Goal: Task Accomplishment & Management: Use online tool/utility

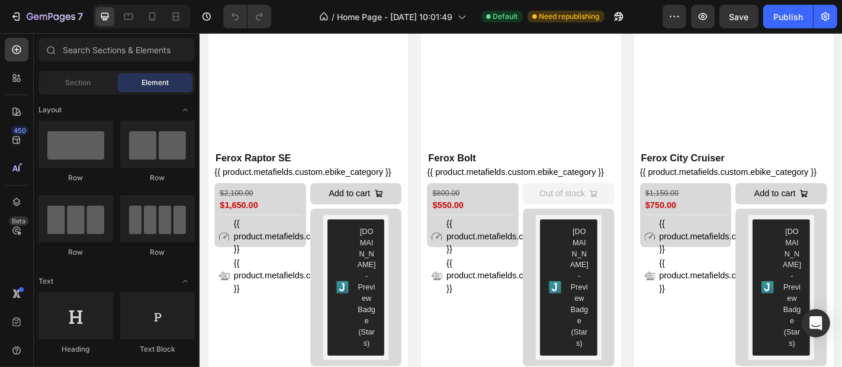
scroll to position [800, 0]
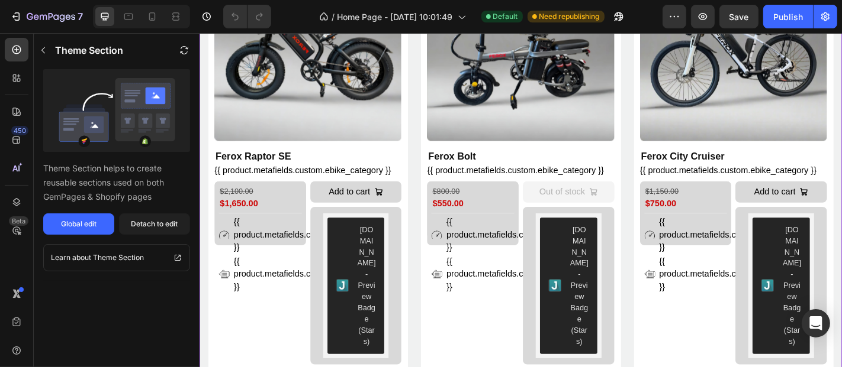
click at [93, 224] on div "Global edit" at bounding box center [79, 224] width 36 height 11
click at [793, 12] on div "Publish" at bounding box center [788, 17] width 30 height 12
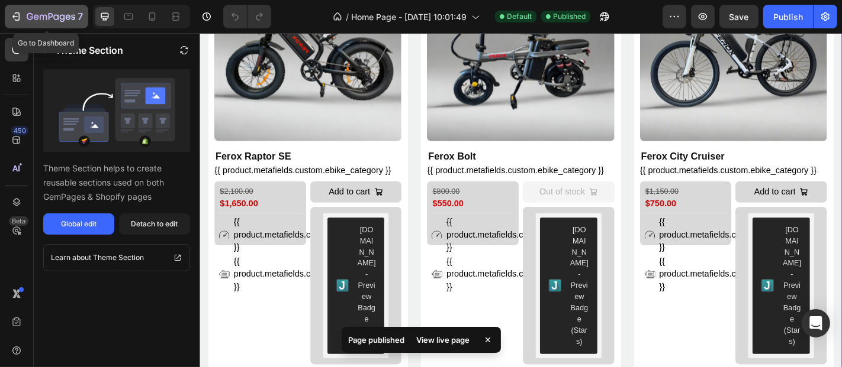
click at [40, 17] on icon "button" at bounding box center [43, 17] width 7 height 5
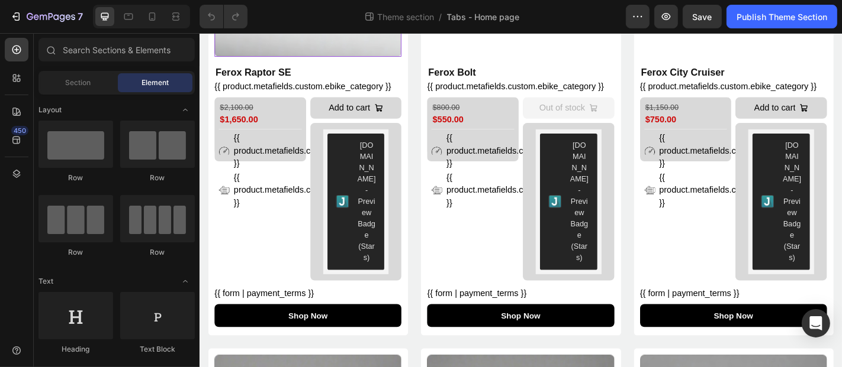
scroll to position [314, 0]
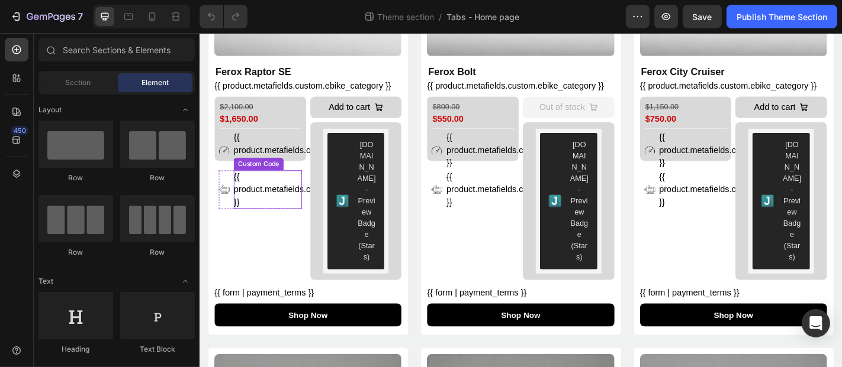
click at [270, 201] on div "{{ product.metafields.custom.motor_power }}" at bounding box center [274, 206] width 75 height 43
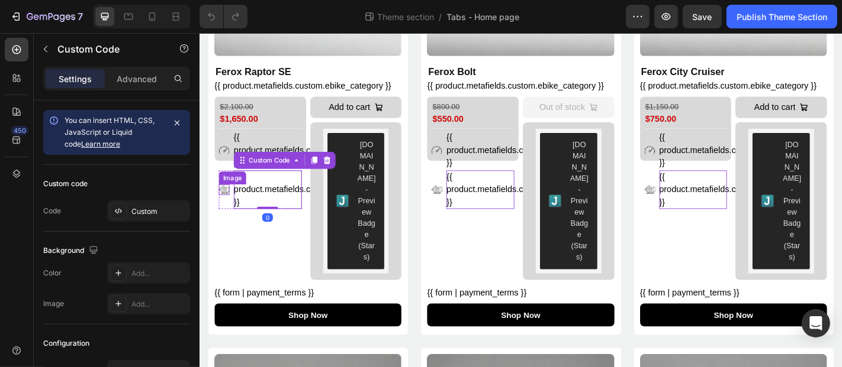
click at [229, 200] on img at bounding box center [226, 206] width 12 height 12
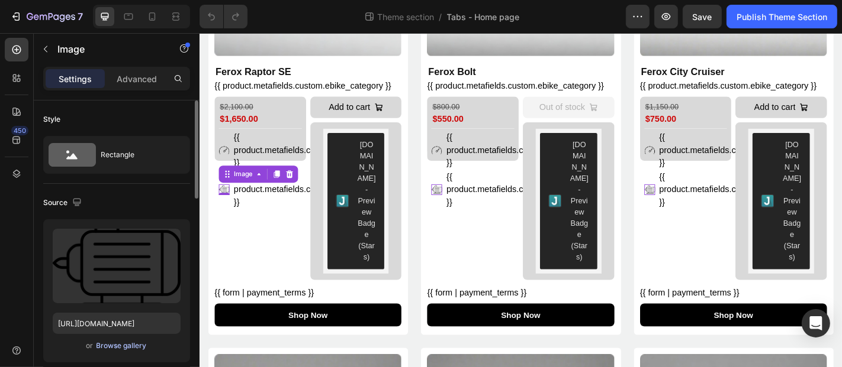
click at [108, 347] on div "Browse gallery" at bounding box center [121, 346] width 50 height 11
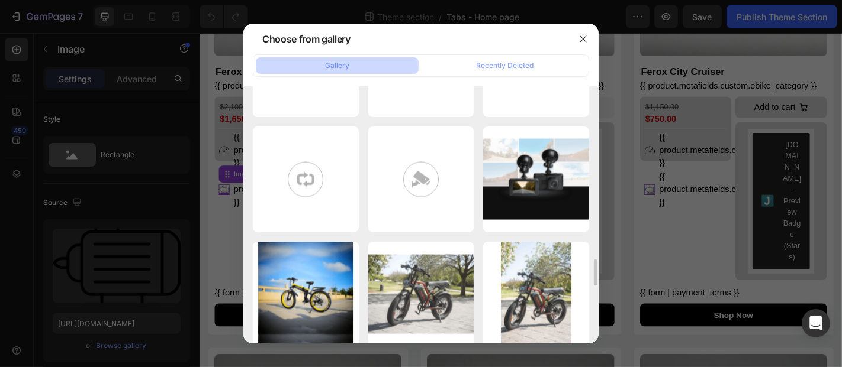
scroll to position [1697, 0]
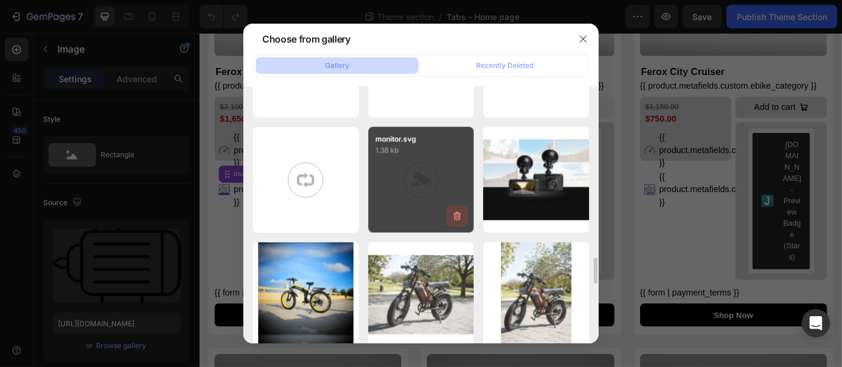
click at [455, 220] on icon "button" at bounding box center [457, 216] width 8 height 9
click at [455, 220] on div "Delete" at bounding box center [450, 219] width 22 height 11
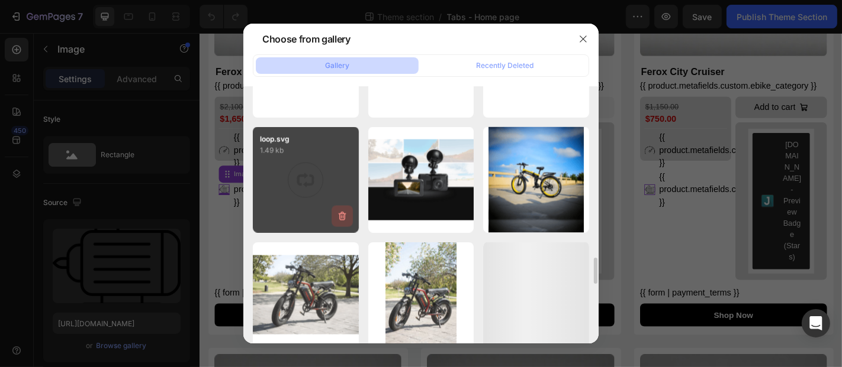
click at [343, 217] on icon "button" at bounding box center [342, 217] width 12 height 12
click at [344, 220] on div "Delete" at bounding box center [335, 219] width 22 height 11
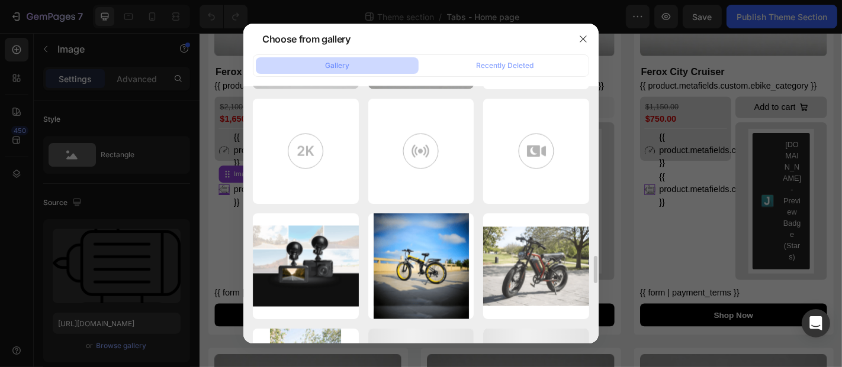
scroll to position [1610, 0]
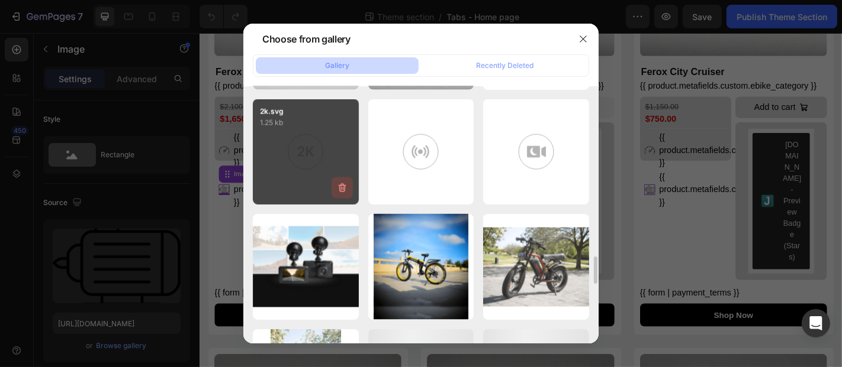
click at [338, 184] on icon "button" at bounding box center [342, 188] width 12 height 12
click at [338, 186] on div "Delete" at bounding box center [335, 190] width 22 height 11
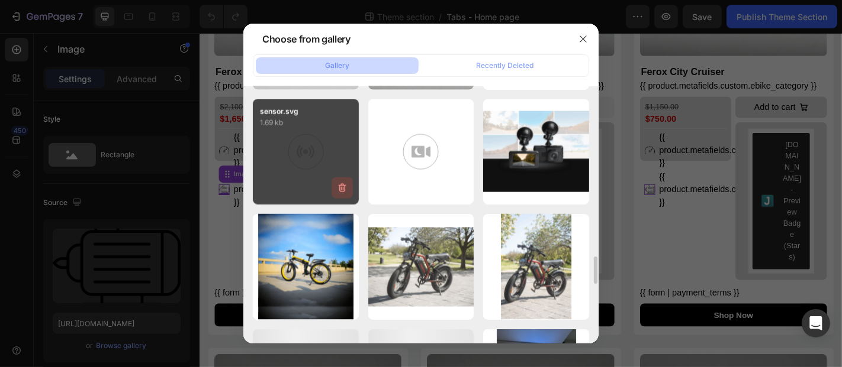
click at [337, 188] on icon "button" at bounding box center [342, 188] width 12 height 12
click at [337, 188] on div "Delete" at bounding box center [335, 190] width 22 height 11
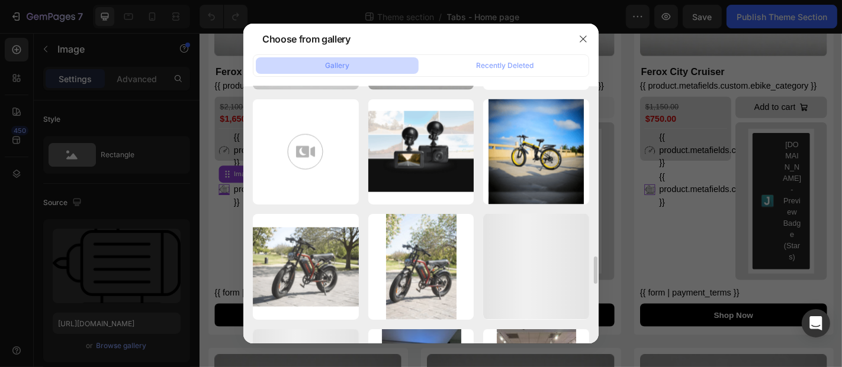
click at [0, 0] on icon "button" at bounding box center [0, 0] width 0 height 0
click at [0, 0] on div "Delete" at bounding box center [0, 0] width 0 height 0
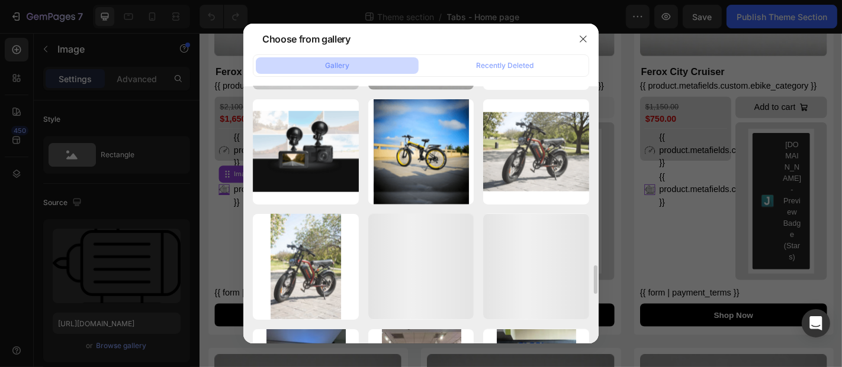
click at [0, 0] on icon "button" at bounding box center [0, 0] width 0 height 0
click at [0, 0] on div "Delete" at bounding box center [0, 0] width 0 height 0
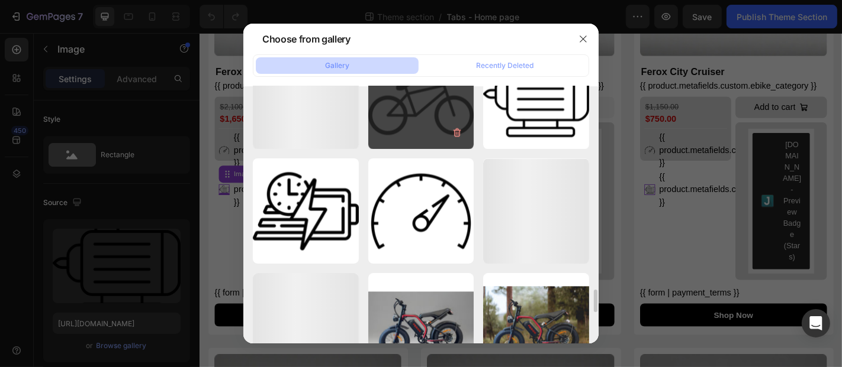
scroll to position [2246, 0]
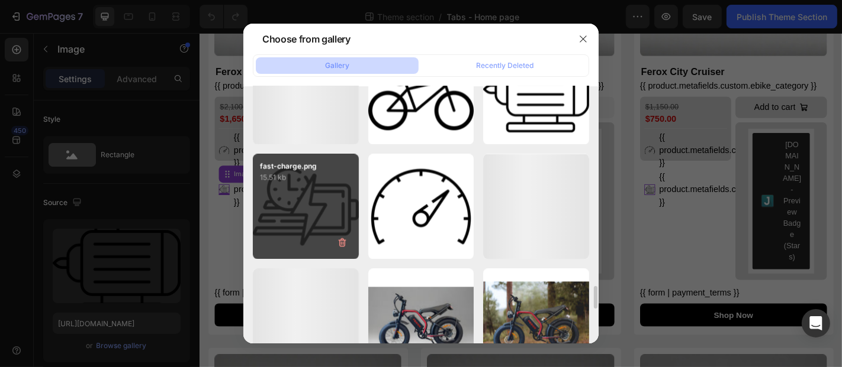
click at [312, 182] on p "15.51 kb" at bounding box center [306, 178] width 92 height 12
type input "https://cdn.shopify.com/s/files/1/0693/6474/4357/files/gempages_551837691390461…"
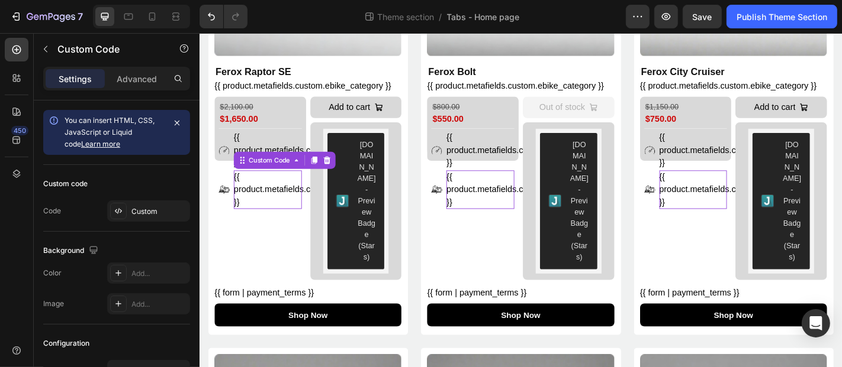
click at [295, 202] on div "{{ product.metafields.custom.motor_power }}" at bounding box center [274, 206] width 75 height 43
click at [136, 209] on div "Custom" at bounding box center [159, 212] width 56 height 11
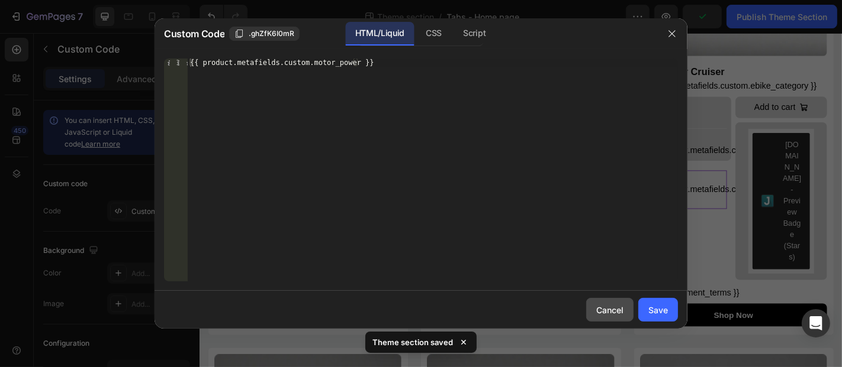
click at [601, 307] on div "Cancel" at bounding box center [609, 310] width 27 height 12
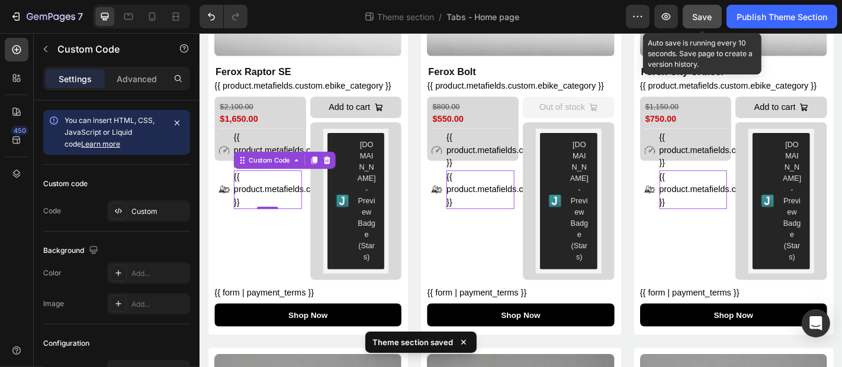
click at [699, 15] on span "Save" at bounding box center [702, 17] width 20 height 10
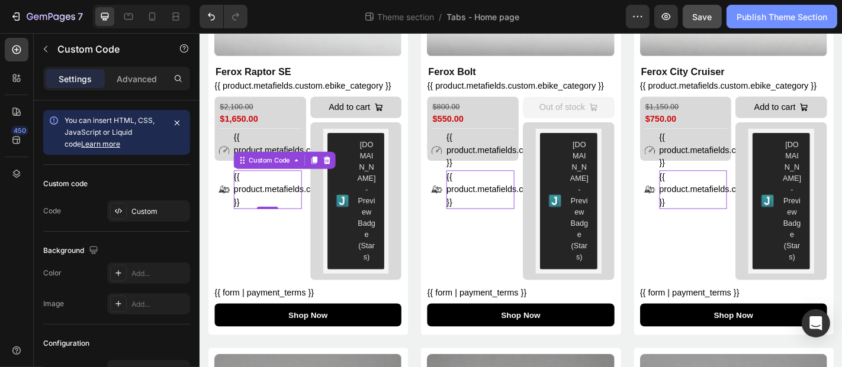
click at [763, 13] on div "Publish Theme Section" at bounding box center [781, 17] width 91 height 12
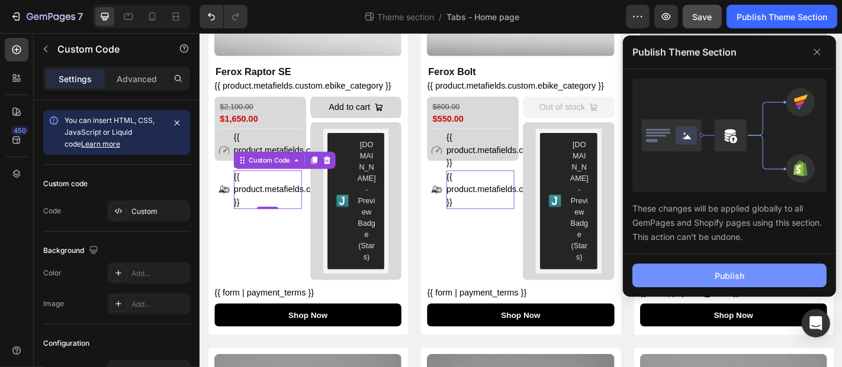
click at [690, 276] on button "Publish" at bounding box center [729, 276] width 194 height 24
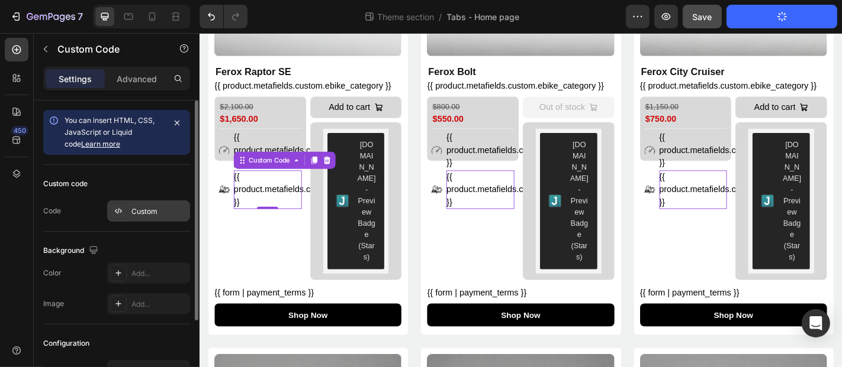
click at [131, 211] on div "Custom" at bounding box center [159, 212] width 56 height 11
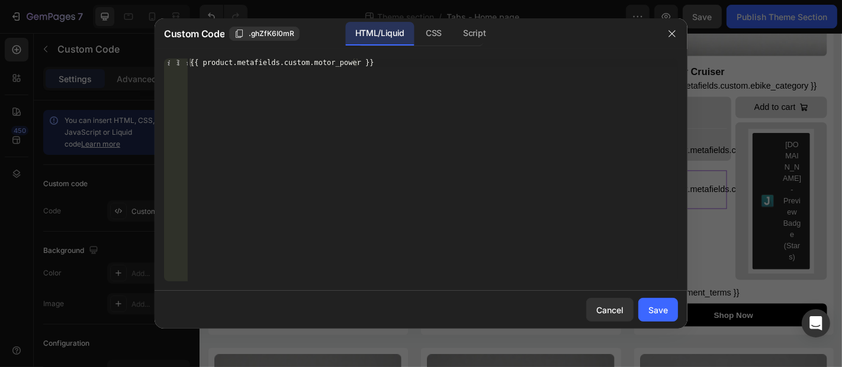
click at [590, 38] on div "HTML/Liquid CSS Script" at bounding box center [533, 34] width 246 height 24
click at [668, 35] on icon "button" at bounding box center [671, 33] width 9 height 9
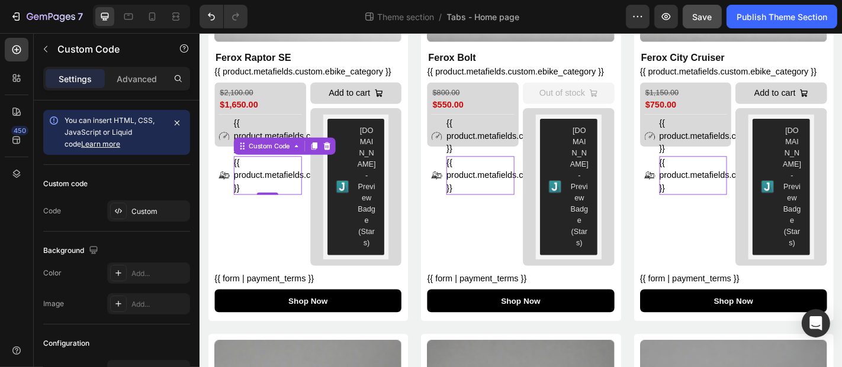
scroll to position [323, 0]
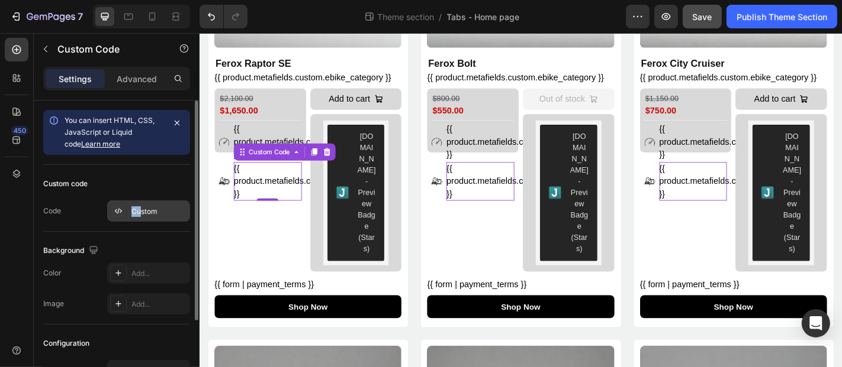
drag, startPoint x: 130, startPoint y: 224, endPoint x: 139, endPoint y: 215, distance: 12.1
click at [139, 215] on div "Custom code Code Custom" at bounding box center [116, 198] width 147 height 67
click at [139, 215] on div "Custom" at bounding box center [159, 212] width 56 height 11
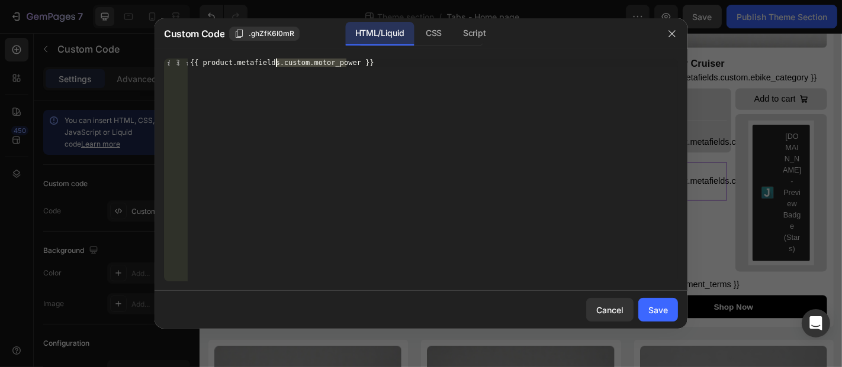
drag, startPoint x: 344, startPoint y: 63, endPoint x: 276, endPoint y: 64, distance: 68.1
click at [276, 64] on div "{{ product.metafields.custom.motor_power }}" at bounding box center [433, 179] width 490 height 240
paste textarea "ax_mileage"
type textarea "{{ product.metafields.custom.max_mileage }}"
click at [664, 309] on div "Save" at bounding box center [658, 310] width 20 height 12
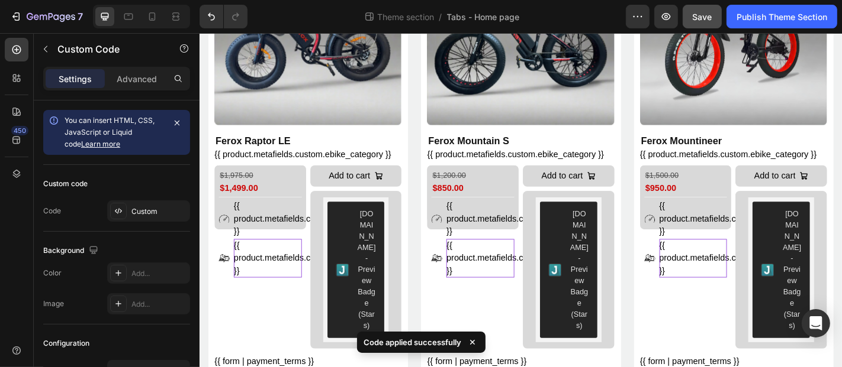
scroll to position [798, 0]
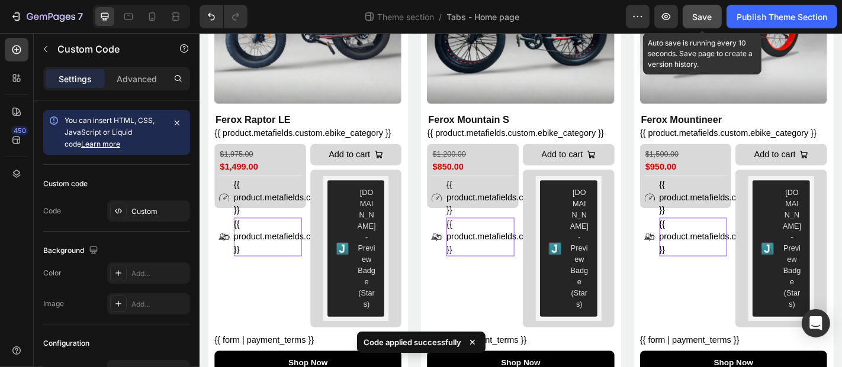
click at [704, 18] on span "Save" at bounding box center [702, 17] width 20 height 10
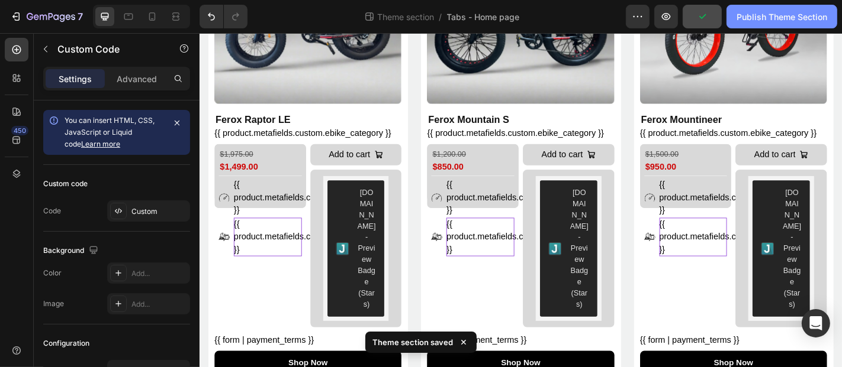
click at [738, 17] on div "Publish Theme Section" at bounding box center [781, 17] width 91 height 12
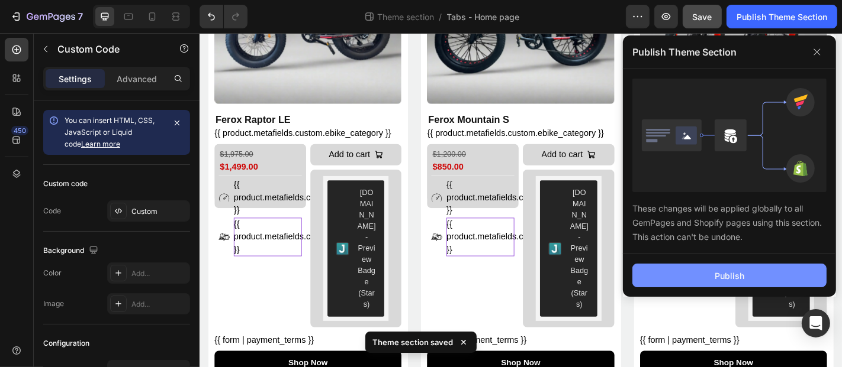
click at [665, 276] on button "Publish" at bounding box center [729, 276] width 194 height 24
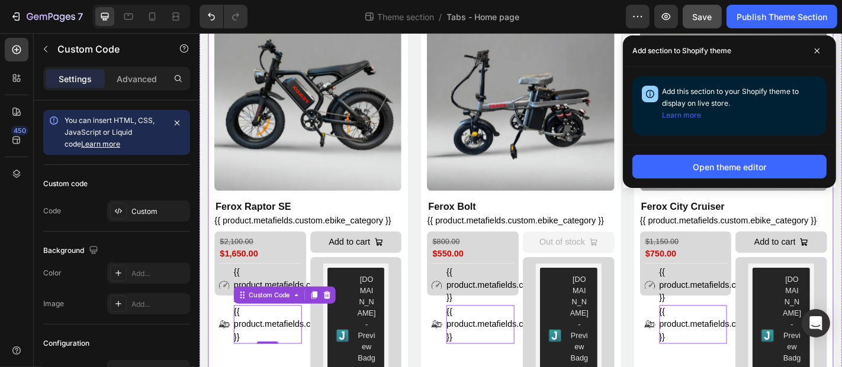
scroll to position [0, 0]
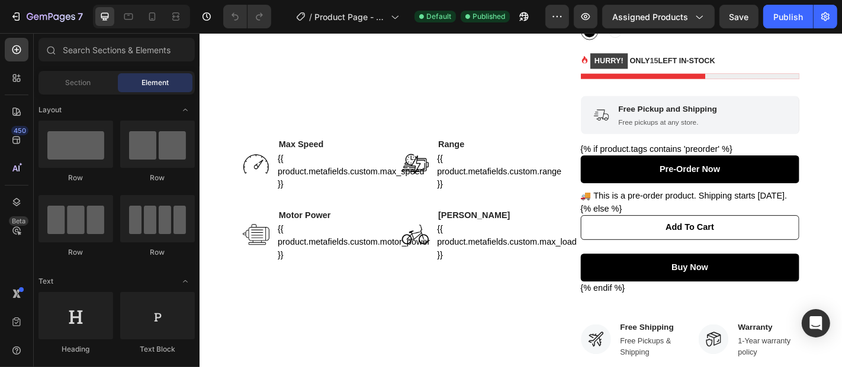
scroll to position [237, 0]
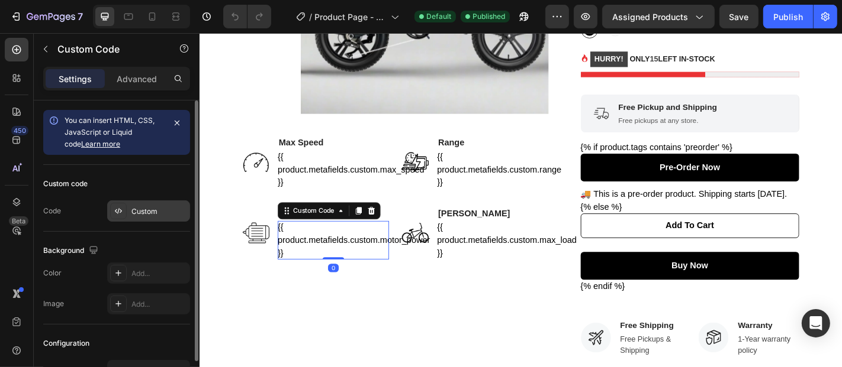
click at [146, 207] on div "Custom" at bounding box center [159, 212] width 56 height 11
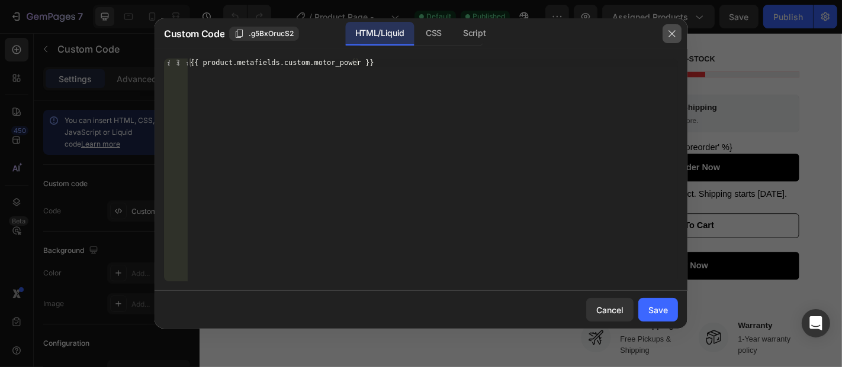
click at [675, 37] on icon "button" at bounding box center [671, 33] width 9 height 9
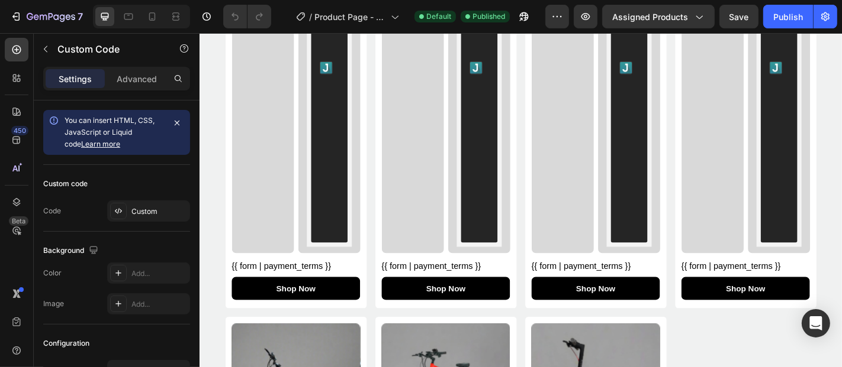
scroll to position [1464, 0]
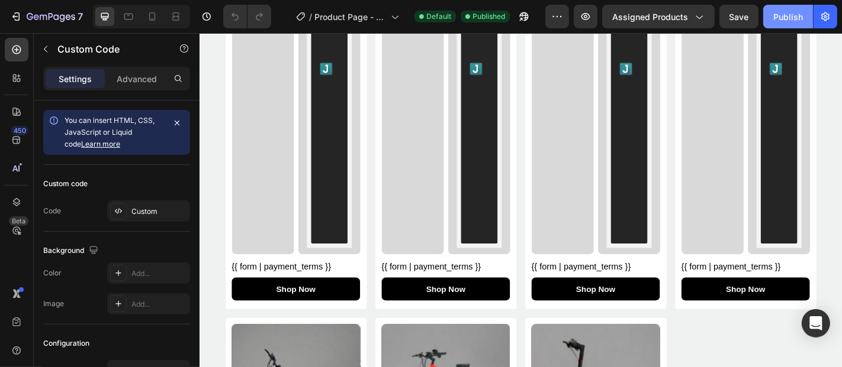
click at [776, 12] on div "Publish" at bounding box center [788, 17] width 30 height 12
